Goal: Information Seeking & Learning: Learn about a topic

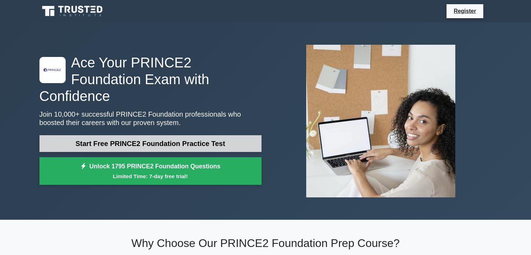
click at [245, 135] on link "Start Free PRINCE2 Foundation Practice Test" at bounding box center [150, 143] width 222 height 17
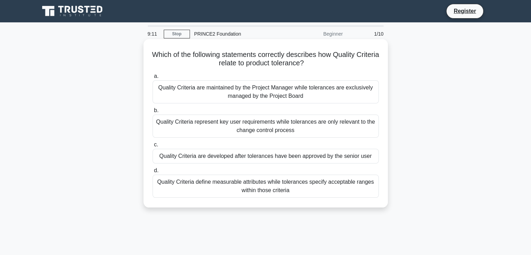
click at [222, 181] on div "Quality Criteria define measurable attributes while tolerances specify acceptab…" at bounding box center [266, 186] width 226 height 23
click at [153, 173] on input "d. Quality Criteria define measurable attributes while tolerances specify accep…" at bounding box center [153, 170] width 0 height 5
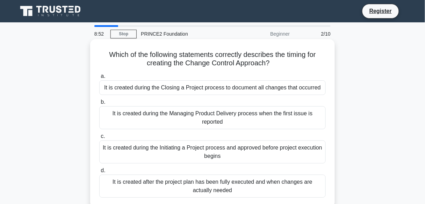
scroll to position [9, 0]
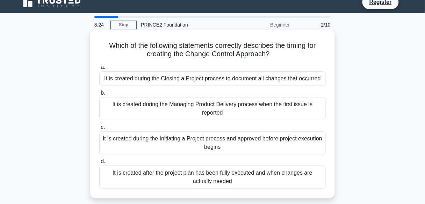
click at [185, 151] on div "It is created during the Initiating a Project process and approved before proje…" at bounding box center [212, 142] width 226 height 23
click at [99, 130] on input "c. It is created during the Initiating a Project process and approved before pr…" at bounding box center [99, 127] width 0 height 5
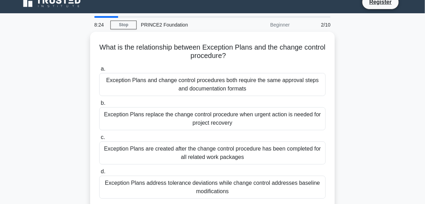
scroll to position [0, 0]
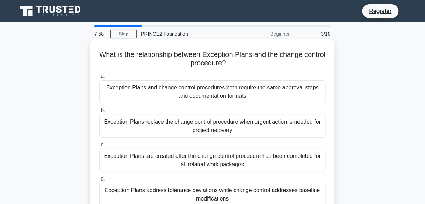
click at [155, 194] on div "Exception Plans address tolerance deviations while change control addresses bas…" at bounding box center [212, 194] width 226 height 23
click at [99, 181] on input "d. Exception Plans address tolerance deviations while change control addresses …" at bounding box center [99, 179] width 0 height 5
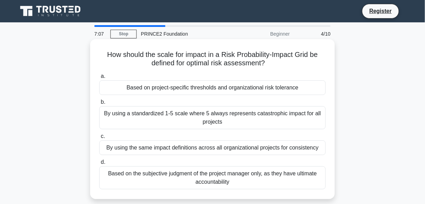
click at [156, 120] on div "By using a standardized 1-5 scale where 5 always represents catastrophic impact…" at bounding box center [212, 117] width 226 height 23
click at [99, 104] on input "b. By using a standardized 1-5 scale where 5 always represents catastrophic imp…" at bounding box center [99, 102] width 0 height 5
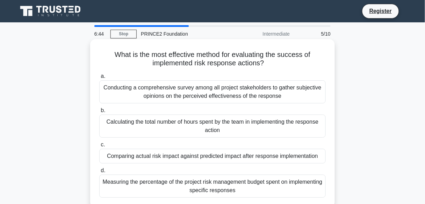
click at [128, 155] on div "Comparing actual risk impact against predicted impact after response implementa…" at bounding box center [212, 156] width 226 height 15
click at [99, 147] on input "c. Comparing actual risk impact against predicted impact after response impleme…" at bounding box center [99, 144] width 0 height 5
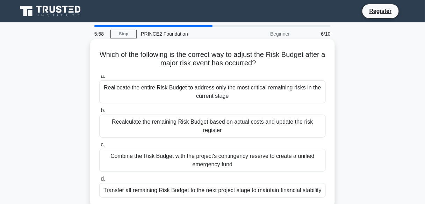
click at [167, 126] on div "Recalculate the remaining Risk Budget based on actual costs and update the risk…" at bounding box center [212, 126] width 226 height 23
click at [99, 113] on input "b. Recalculate the remaining Risk Budget based on actual costs and update the r…" at bounding box center [99, 110] width 0 height 5
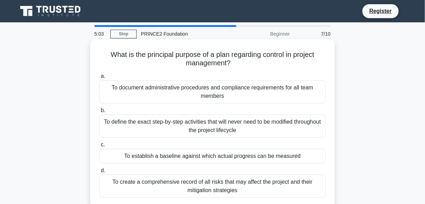
click at [169, 124] on div "To define the exact step-by-step activities that will never need to be modified…" at bounding box center [212, 126] width 226 height 23
click at [99, 113] on input "b. To define the exact step-by-step activities that will never need to be modif…" at bounding box center [99, 110] width 0 height 5
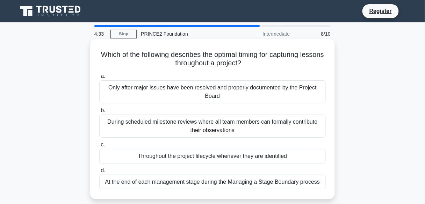
click at [149, 184] on div "At the end of each management stage during the Managing a Stage Boundary process" at bounding box center [212, 182] width 226 height 15
click at [99, 173] on input "d. At the end of each management stage during the Managing a Stage Boundary pro…" at bounding box center [99, 170] width 0 height 5
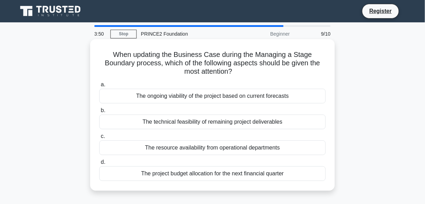
click at [201, 93] on div "The ongoing viability of the project based on current forecasts" at bounding box center [212, 96] width 226 height 15
click at [99, 87] on input "a. The ongoing viability of the project based on current forecasts" at bounding box center [99, 84] width 0 height 5
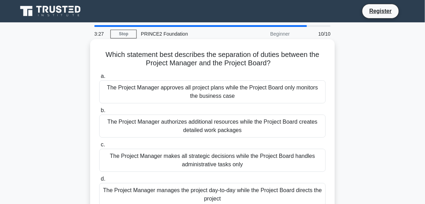
click at [206, 189] on div "The Project Manager manages the project day-to-day while the Project Board dire…" at bounding box center [212, 194] width 226 height 23
click at [99, 181] on input "d. The Project Manager manages the project day-to-day while the Project Board d…" at bounding box center [99, 179] width 0 height 5
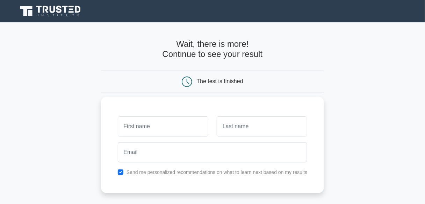
click at [185, 131] on input "text" at bounding box center [163, 126] width 90 height 20
type input "[PERSON_NAME]"
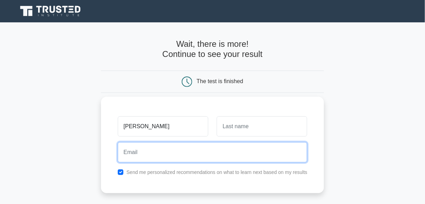
click at [167, 156] on input "email" at bounding box center [213, 152] width 190 height 20
type input "[EMAIL_ADDRESS][DOMAIN_NAME]"
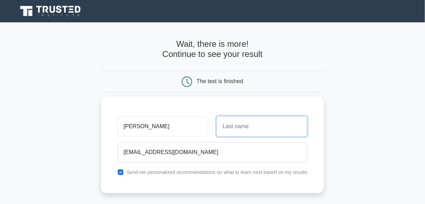
click at [246, 123] on input "text" at bounding box center [262, 126] width 90 height 20
type input "Punjabi"
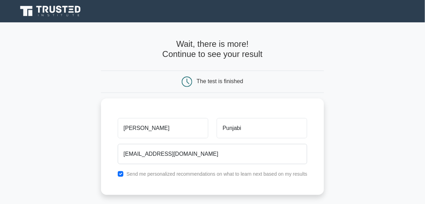
click at [332, 141] on main "Wait, there is more! Continue to see your result The test is finished [PERSON_N…" at bounding box center [212, 147] width 425 height 251
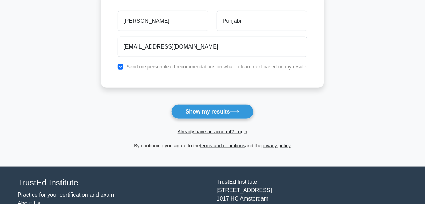
scroll to position [108, 0]
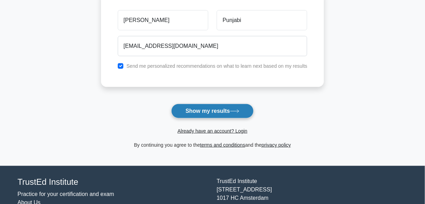
click at [228, 112] on button "Show my results" at bounding box center [212, 111] width 82 height 15
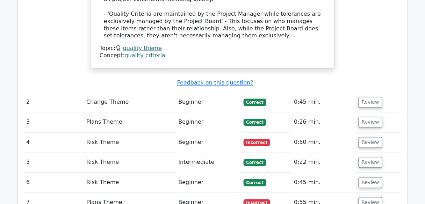
scroll to position [951, 0]
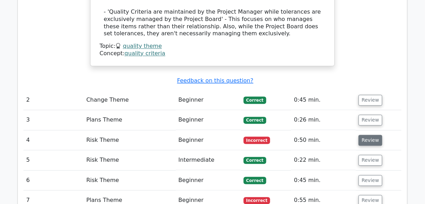
click at [372, 135] on button "Review" at bounding box center [370, 140] width 24 height 11
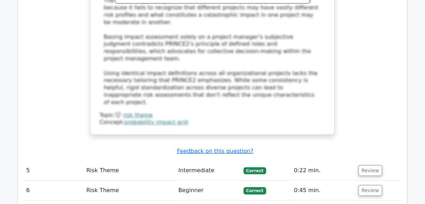
scroll to position [1341, 0]
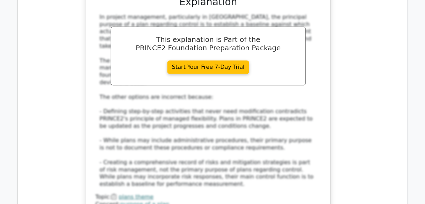
scroll to position [1773, 0]
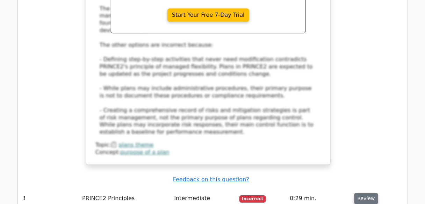
click at [366, 193] on button "Review" at bounding box center [366, 198] width 24 height 11
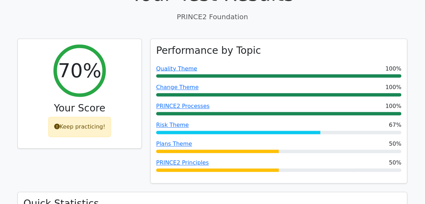
scroll to position [255, 0]
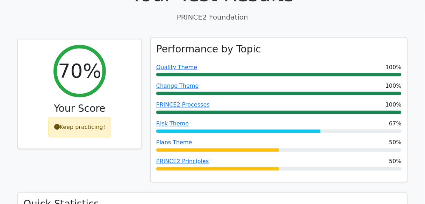
click at [178, 139] on link "Plans Theme" at bounding box center [174, 142] width 36 height 7
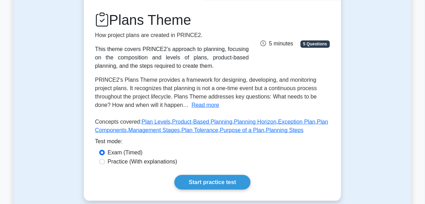
scroll to position [89, 0]
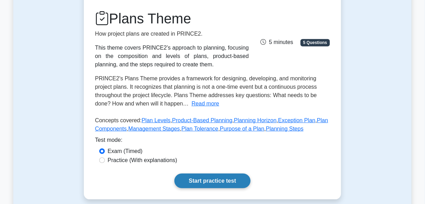
click at [202, 179] on link "Start practice test" at bounding box center [212, 181] width 76 height 15
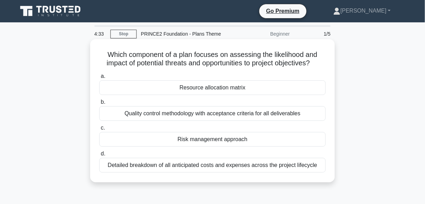
click at [214, 139] on div "Risk management approach" at bounding box center [212, 139] width 226 height 15
click at [99, 130] on input "c. Risk management approach" at bounding box center [99, 128] width 0 height 5
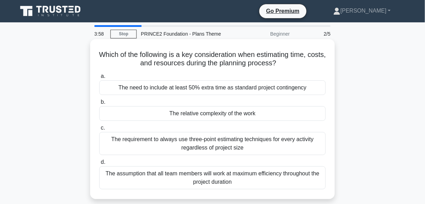
click at [154, 114] on div "The relative complexity of the work" at bounding box center [212, 113] width 226 height 15
click at [99, 104] on input "b. The relative complexity of the work" at bounding box center [99, 102] width 0 height 5
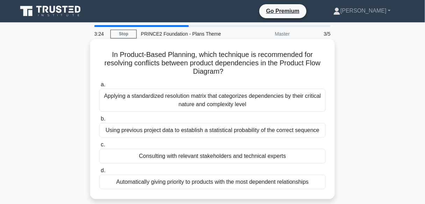
click at [160, 108] on div "Applying a standardized resolution matrix that categorizes dependencies by thei…" at bounding box center [212, 100] width 226 height 23
click at [99, 87] on input "a. Applying a standardized resolution matrix that categorizes dependencies by t…" at bounding box center [99, 84] width 0 height 5
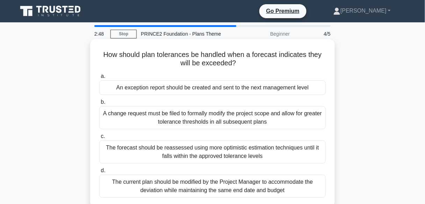
click at [183, 93] on div "An exception report should be created and sent to the next management level" at bounding box center [212, 87] width 226 height 15
click at [99, 79] on input "a. An exception report should be created and sent to the next management level" at bounding box center [99, 76] width 0 height 5
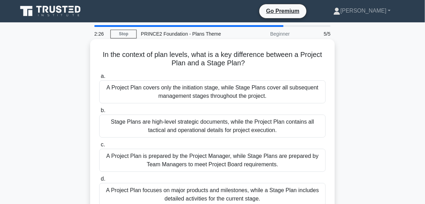
click at [196, 189] on div "A Project Plan focuses on major products and milestones, while a Stage Plan inc…" at bounding box center [212, 194] width 226 height 23
click at [99, 181] on input "d. A Project Plan focuses on major products and milestones, while a Stage Plan …" at bounding box center [99, 179] width 0 height 5
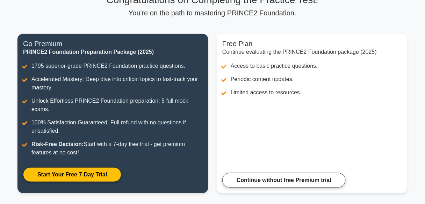
scroll to position [61, 0]
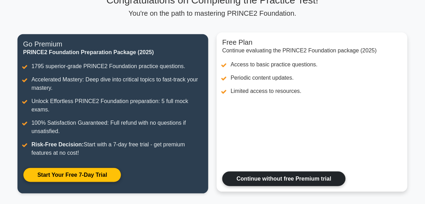
click at [268, 183] on link "Continue without free Premium trial" at bounding box center [283, 178] width 123 height 15
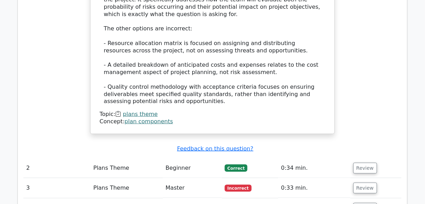
scroll to position [785, 0]
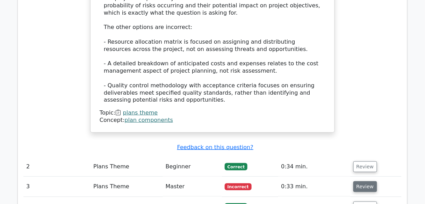
click at [359, 181] on button "Review" at bounding box center [365, 186] width 24 height 11
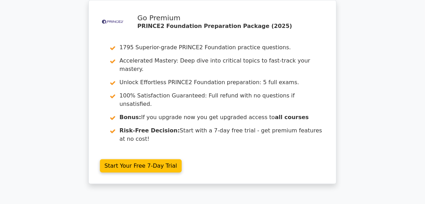
scroll to position [0, 0]
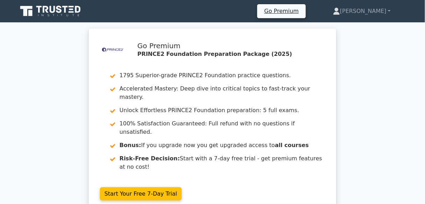
click at [57, 13] on icon at bounding box center [50, 11] width 67 height 13
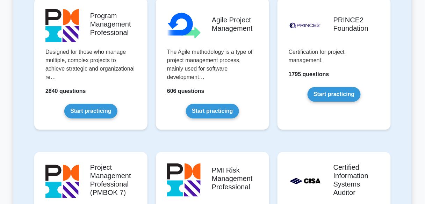
scroll to position [471, 0]
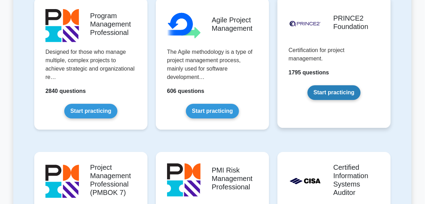
click at [324, 89] on link "Start practicing" at bounding box center [333, 92] width 53 height 15
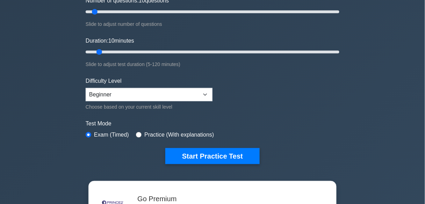
scroll to position [100, 0]
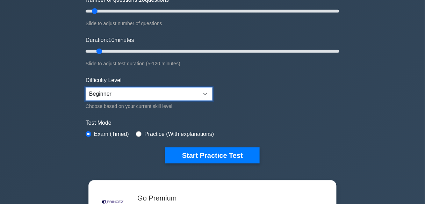
click at [163, 96] on select "Beginner Intermediate Expert" at bounding box center [149, 93] width 127 height 13
select select "expert"
click at [86, 87] on select "Beginner Intermediate Expert" at bounding box center [149, 93] width 127 height 13
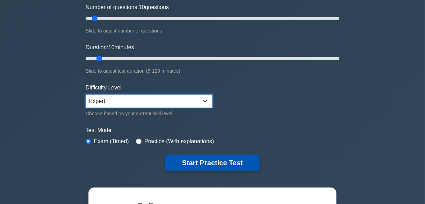
scroll to position [94, 0]
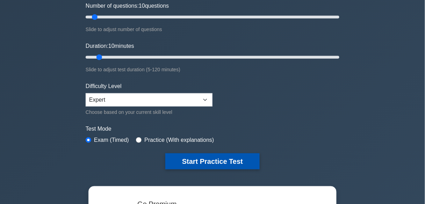
click at [191, 160] on button "Start Practice Test" at bounding box center [212, 161] width 94 height 16
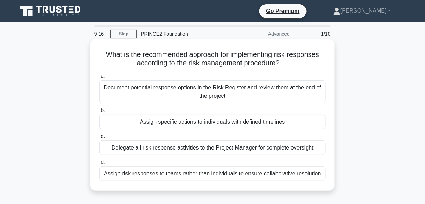
click at [212, 127] on div "Assign specific actions to individuals with defined timelines" at bounding box center [212, 122] width 226 height 15
click at [99, 113] on input "b. Assign specific actions to individuals with defined timelines" at bounding box center [99, 110] width 0 height 5
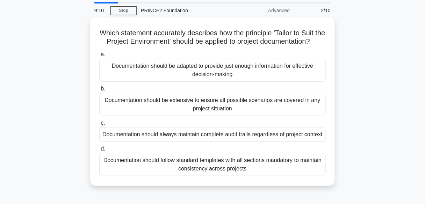
scroll to position [23, 0]
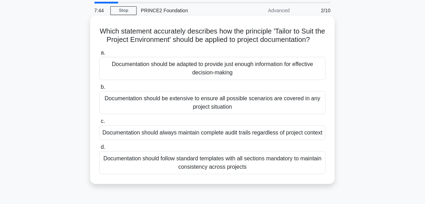
click at [146, 80] on div "Documentation should be adapted to provide just enough information for effectiv…" at bounding box center [212, 68] width 226 height 23
click at [99, 55] on input "a. Documentation should be adapted to provide just enough information for effec…" at bounding box center [99, 53] width 0 height 5
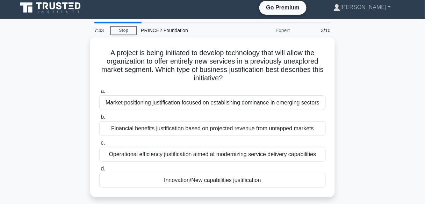
scroll to position [0, 0]
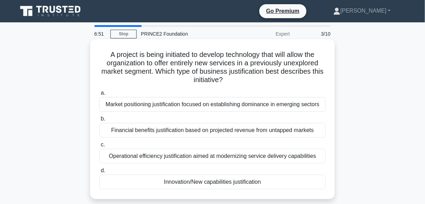
click at [116, 128] on div "Financial benefits justification based on projected revenue from untapped marke…" at bounding box center [212, 130] width 226 height 15
click at [99, 121] on input "b. Financial benefits justification based on projected revenue from untapped ma…" at bounding box center [99, 119] width 0 height 5
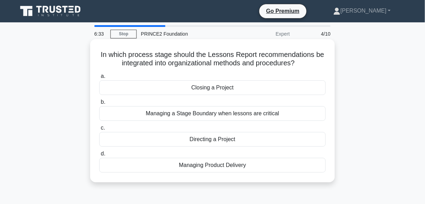
click at [131, 116] on div "Managing a Stage Boundary when lessons are critical" at bounding box center [212, 113] width 226 height 15
click at [99, 104] on input "b. Managing a Stage Boundary when lessons are critical" at bounding box center [99, 102] width 0 height 5
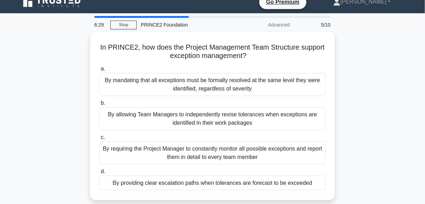
scroll to position [10, 0]
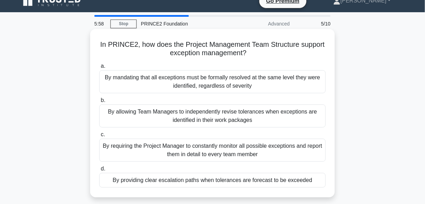
click at [125, 180] on div "By providing clear escalation paths when tolerances are forecast to be exceeded" at bounding box center [212, 180] width 226 height 15
click at [99, 171] on input "d. By providing clear escalation paths when tolerances are forecast to be excee…" at bounding box center [99, 169] width 0 height 5
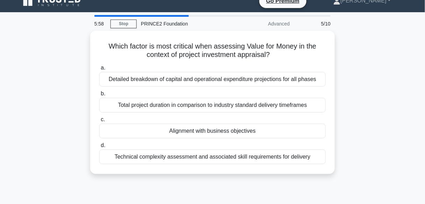
scroll to position [0, 0]
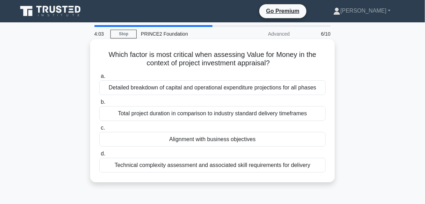
click at [185, 143] on div "Alignment with business objectives" at bounding box center [212, 139] width 226 height 15
click at [99, 130] on input "c. Alignment with business objectives" at bounding box center [99, 128] width 0 height 5
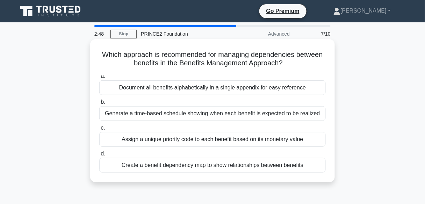
click at [173, 117] on div "Generate a time-based schedule showing when each benefit is expected to be real…" at bounding box center [212, 113] width 226 height 15
click at [99, 104] on input "b. Generate a time-based schedule showing when each benefit is expected to be r…" at bounding box center [99, 102] width 0 height 5
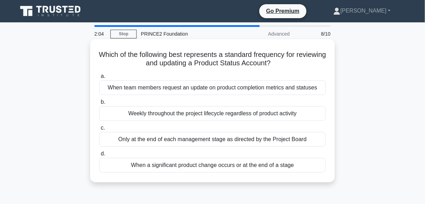
click at [174, 119] on div "Weekly throughout the project lifecycle regardless of product activity" at bounding box center [212, 113] width 226 height 15
click at [99, 104] on input "b. Weekly throughout the project lifecycle regardless of product activity" at bounding box center [99, 102] width 0 height 5
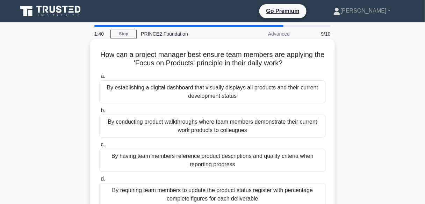
click at [166, 123] on div "By conducting product walkthroughs where team members demonstrate their current…" at bounding box center [212, 126] width 226 height 23
click at [99, 113] on input "b. By conducting product walkthroughs where team members demonstrate their curr…" at bounding box center [99, 110] width 0 height 5
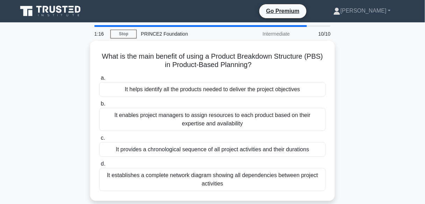
click at [166, 123] on div "It enables project managers to assign resources to each product based on their …" at bounding box center [212, 119] width 226 height 23
click at [99, 106] on input "b. It enables project managers to assign resources to each product based on the…" at bounding box center [99, 104] width 0 height 5
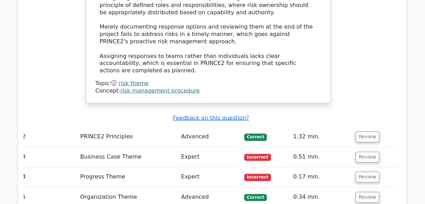
scroll to position [870, 0]
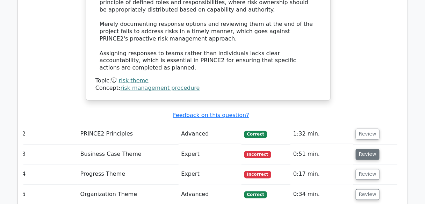
click at [368, 149] on button "Review" at bounding box center [368, 154] width 24 height 11
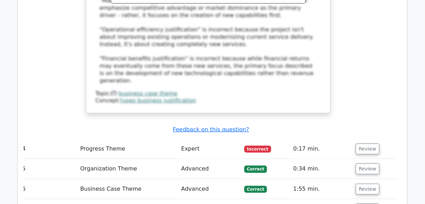
scroll to position [1292, 0]
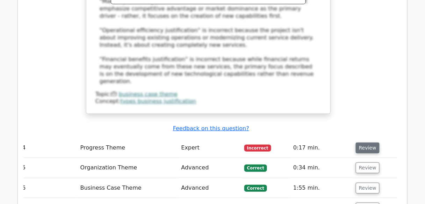
click at [370, 142] on button "Review" at bounding box center [368, 147] width 24 height 11
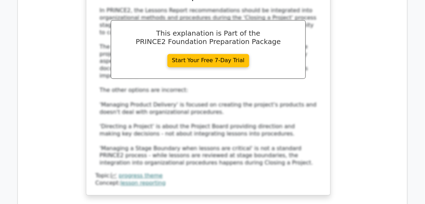
scroll to position [1676, 0]
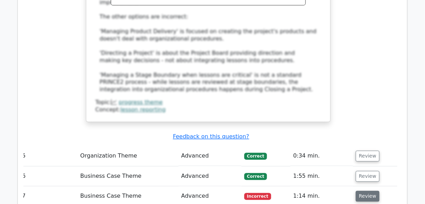
click at [363, 191] on button "Review" at bounding box center [368, 196] width 24 height 11
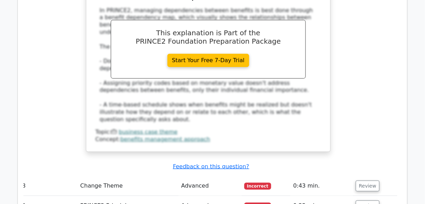
scroll to position [2034, 0]
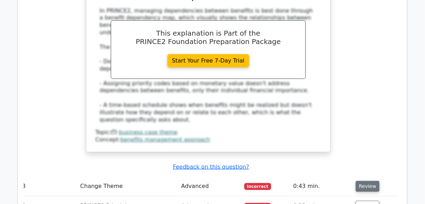
click at [365, 181] on button "Review" at bounding box center [368, 186] width 24 height 11
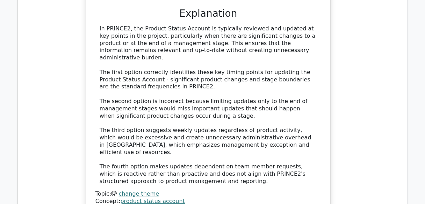
scroll to position [2361, 0]
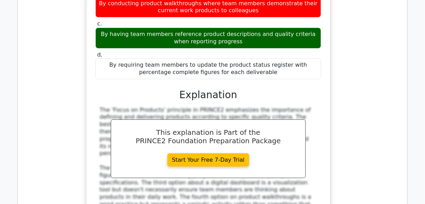
scroll to position [2693, 0]
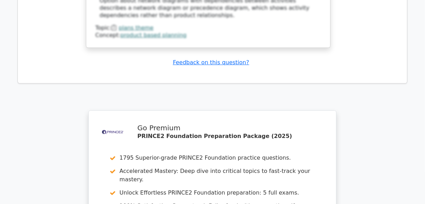
scroll to position [3313, 0]
